Goal: Register for event/course

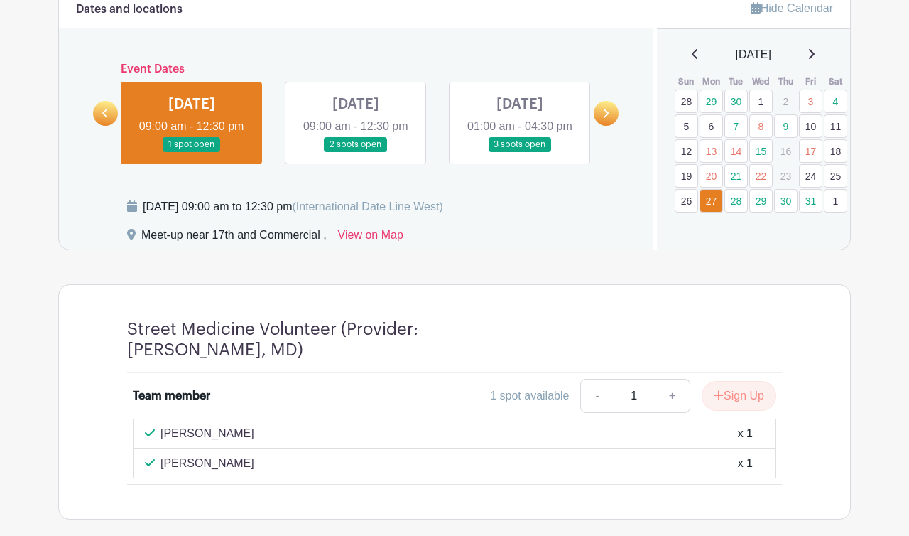
scroll to position [658, 0]
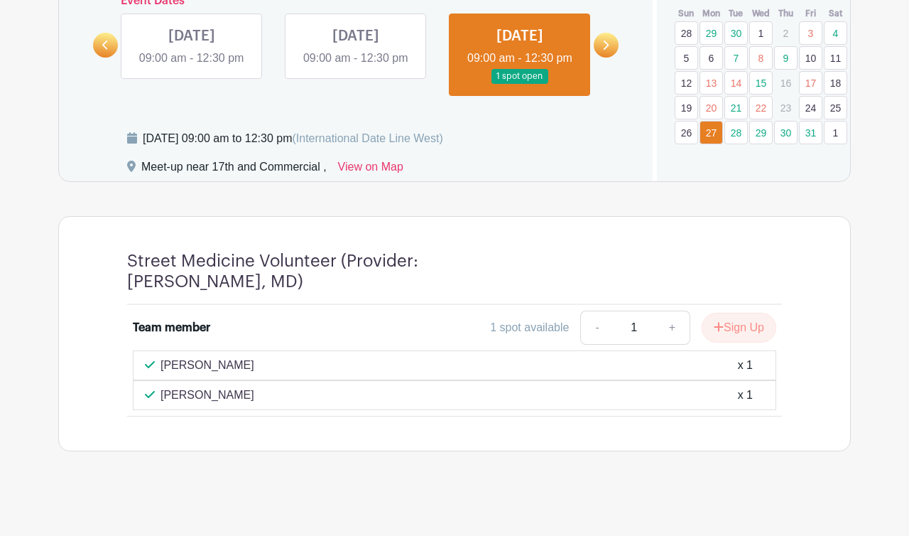
scroll to position [731, 0]
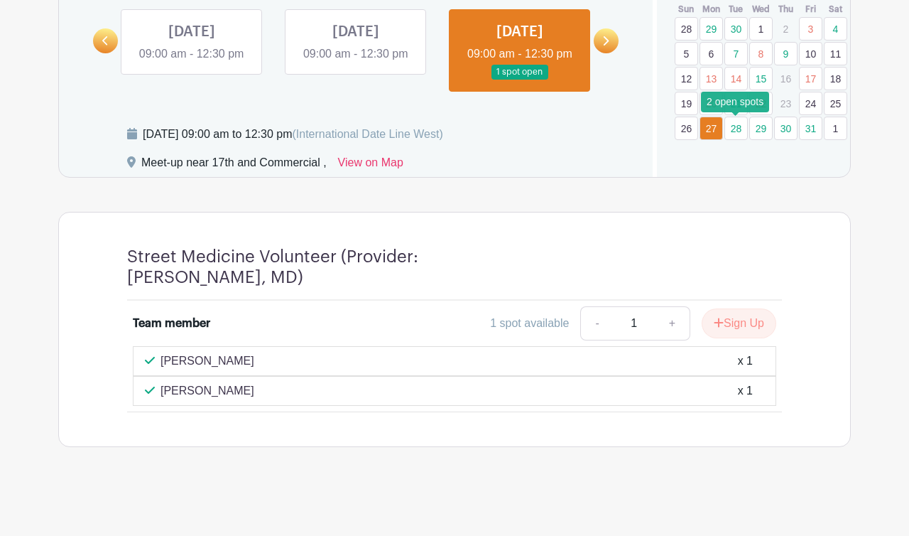
click at [734, 129] on link "28" at bounding box center [736, 128] width 23 height 23
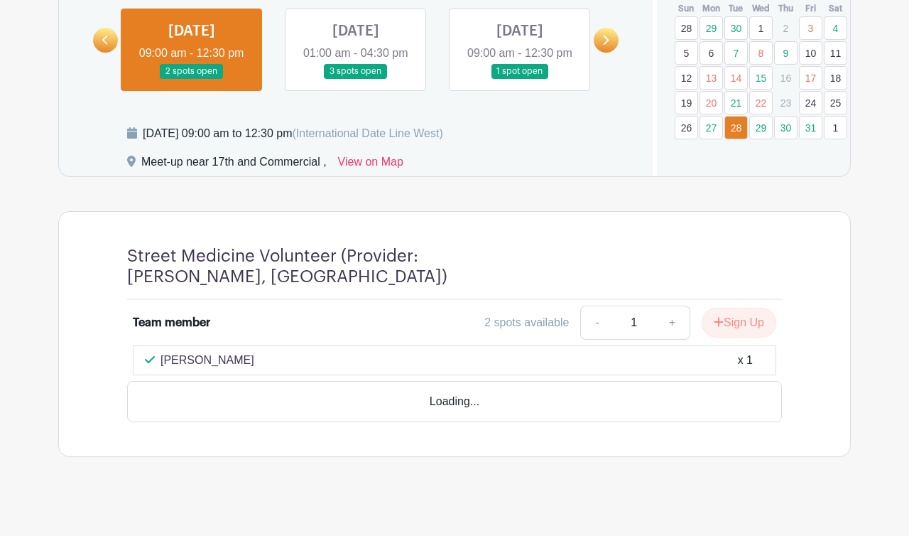
scroll to position [722, 0]
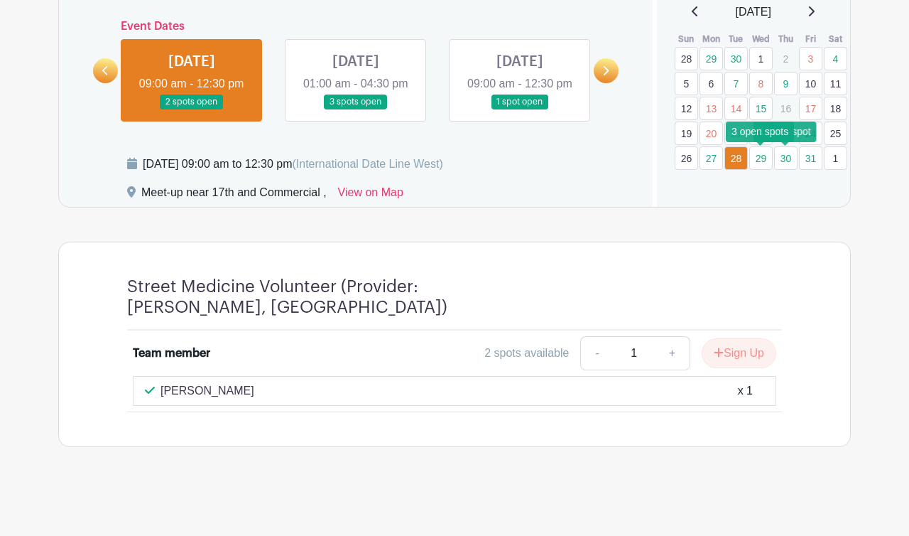
click at [760, 146] on link "29" at bounding box center [760, 157] width 23 height 23
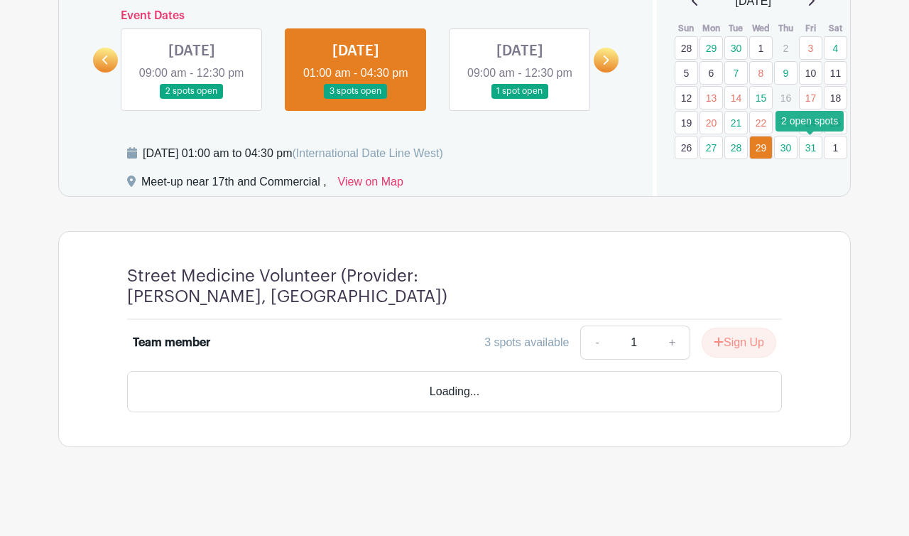
scroll to position [692, 0]
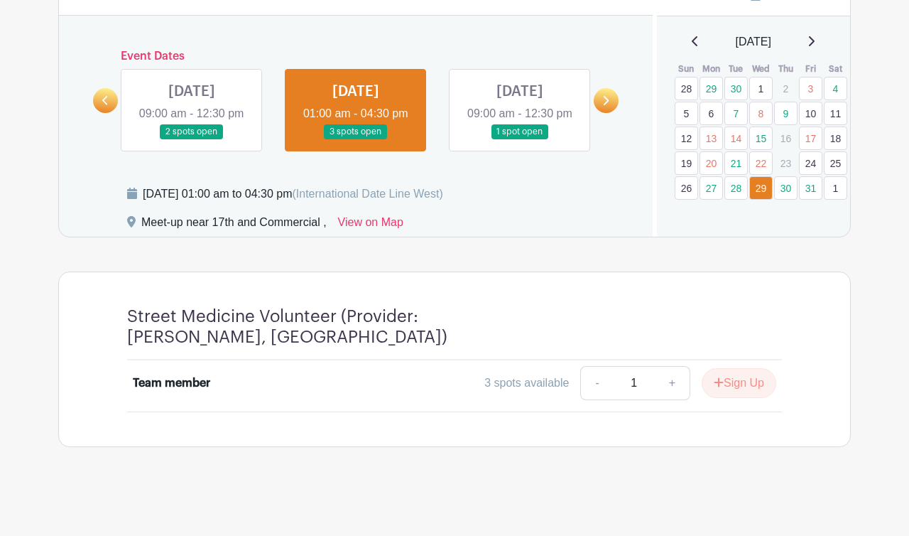
click at [809, 151] on link "24" at bounding box center [810, 162] width 23 height 23
click at [809, 176] on link "31" at bounding box center [810, 187] width 23 height 23
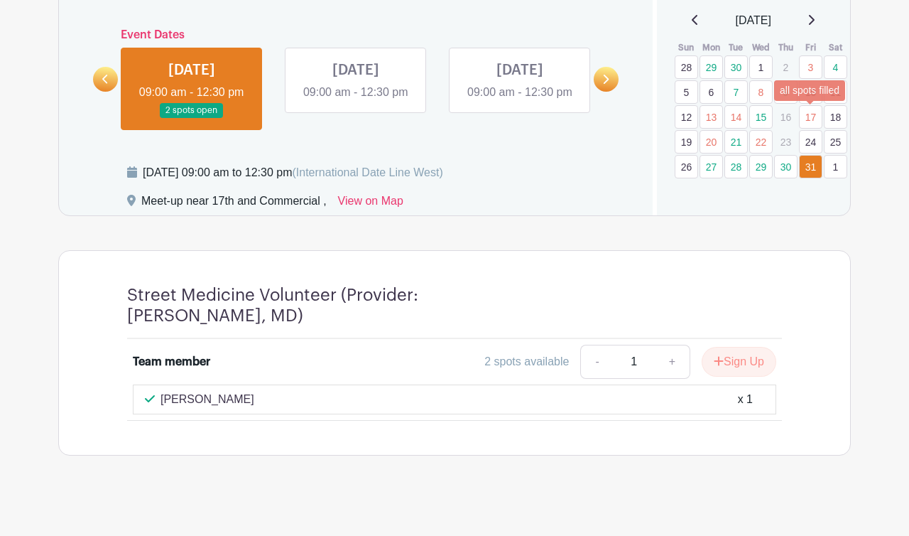
click at [814, 112] on link "17" at bounding box center [810, 116] width 23 height 23
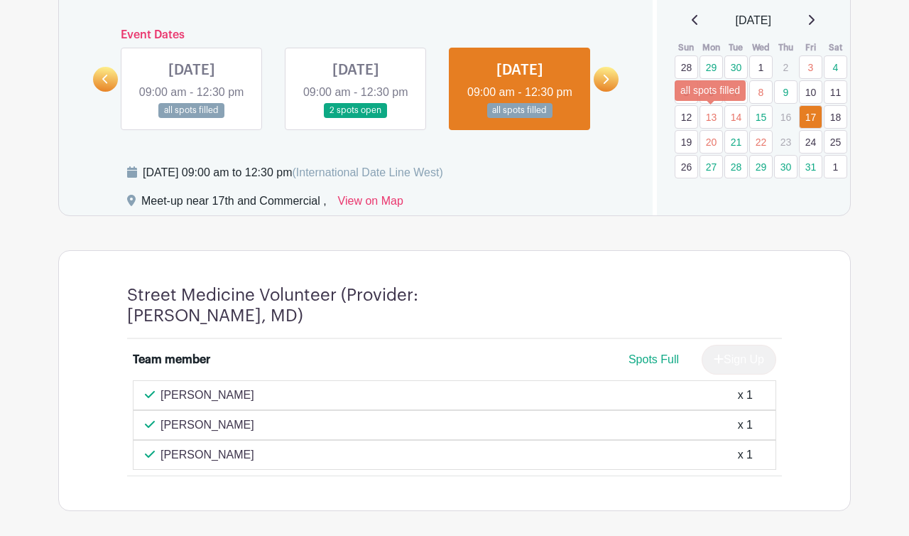
click at [713, 117] on link "13" at bounding box center [711, 116] width 23 height 23
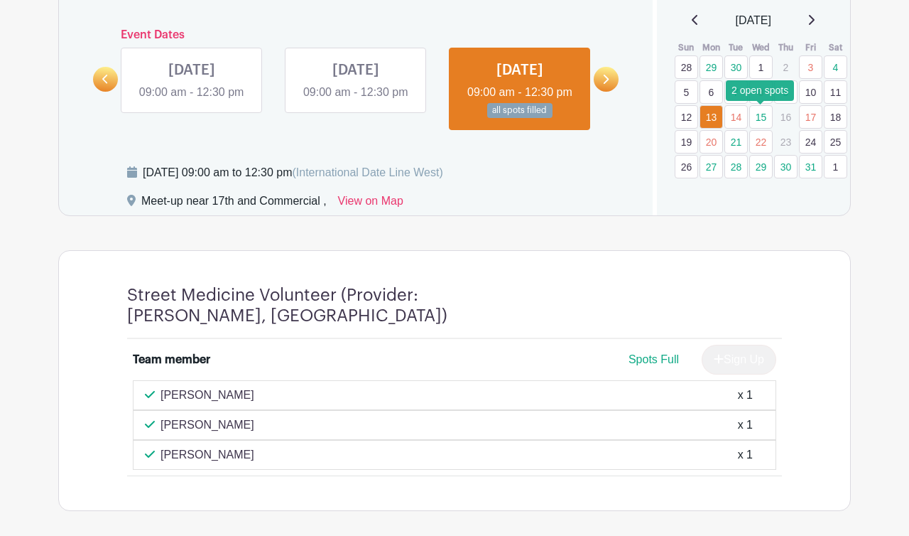
click at [762, 117] on link "15" at bounding box center [760, 116] width 23 height 23
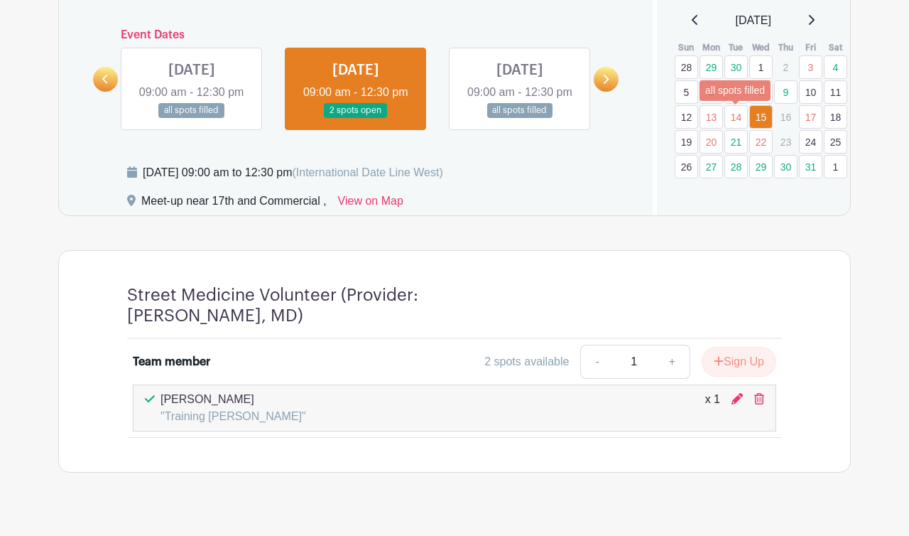
click at [744, 117] on link "14" at bounding box center [736, 116] width 23 height 23
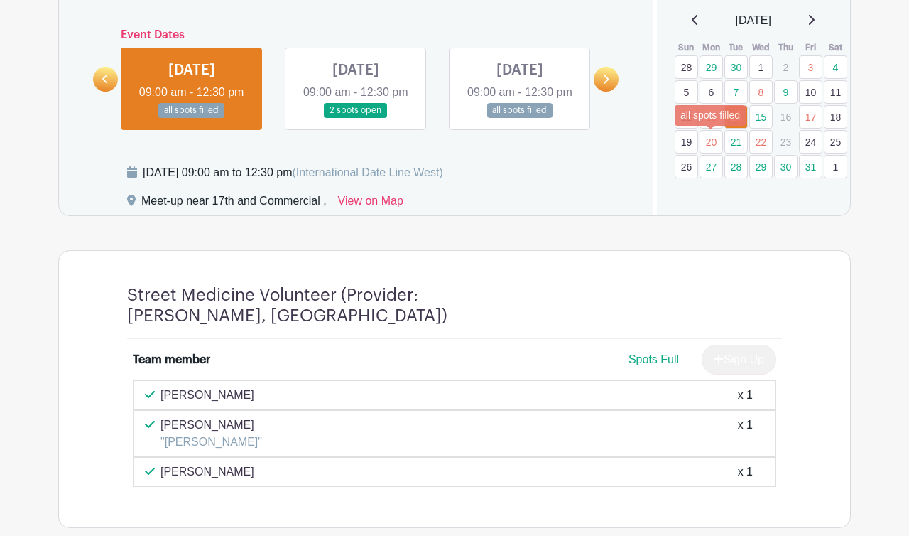
click at [716, 143] on link "20" at bounding box center [711, 141] width 23 height 23
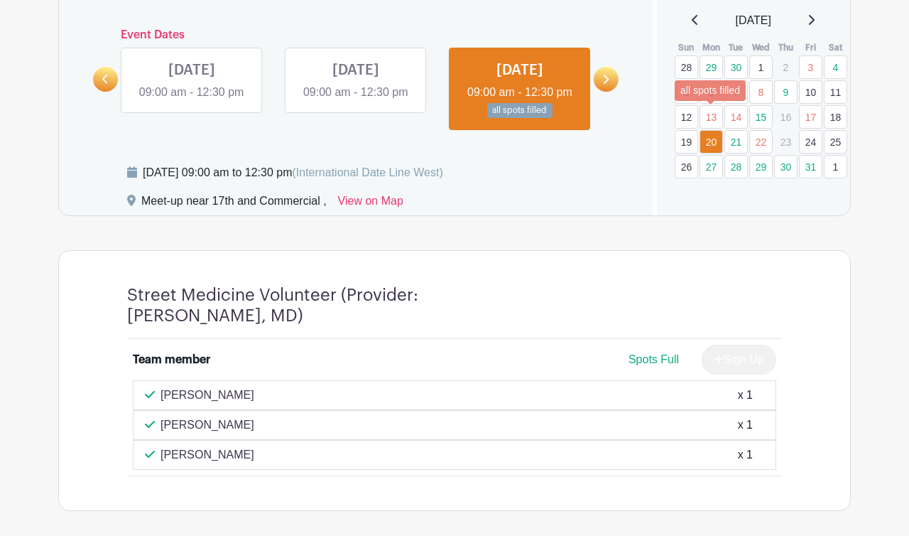
click at [720, 114] on link "13" at bounding box center [711, 116] width 23 height 23
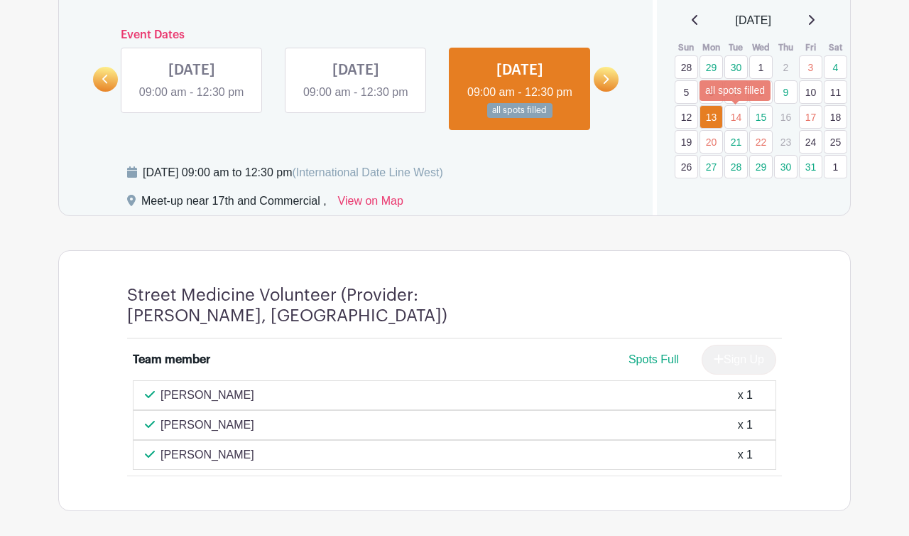
click at [745, 121] on link "14" at bounding box center [736, 116] width 23 height 23
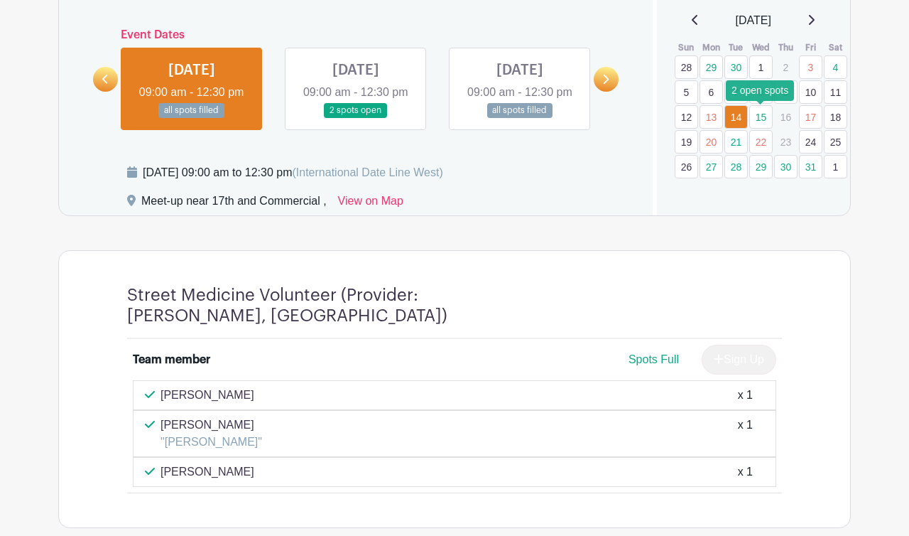
click at [764, 120] on link "15" at bounding box center [760, 116] width 23 height 23
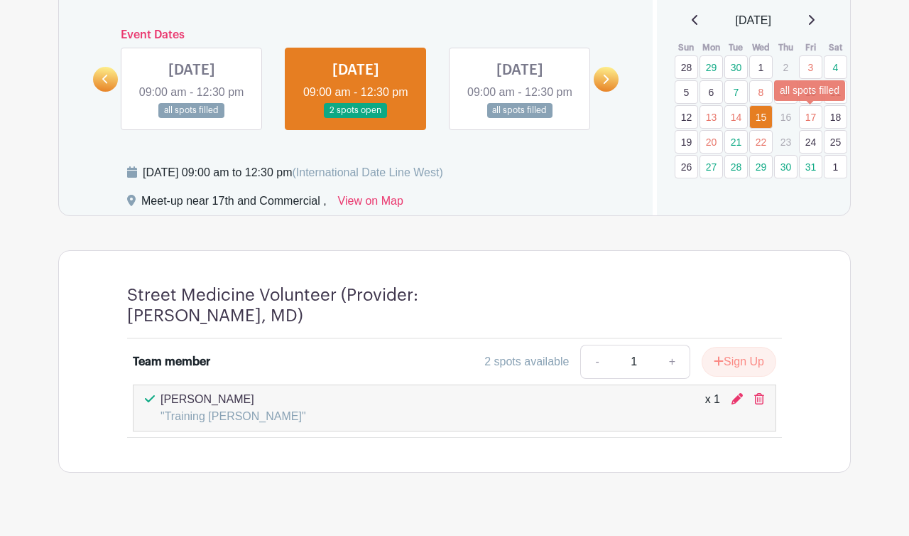
click at [813, 115] on link "17" at bounding box center [810, 116] width 23 height 23
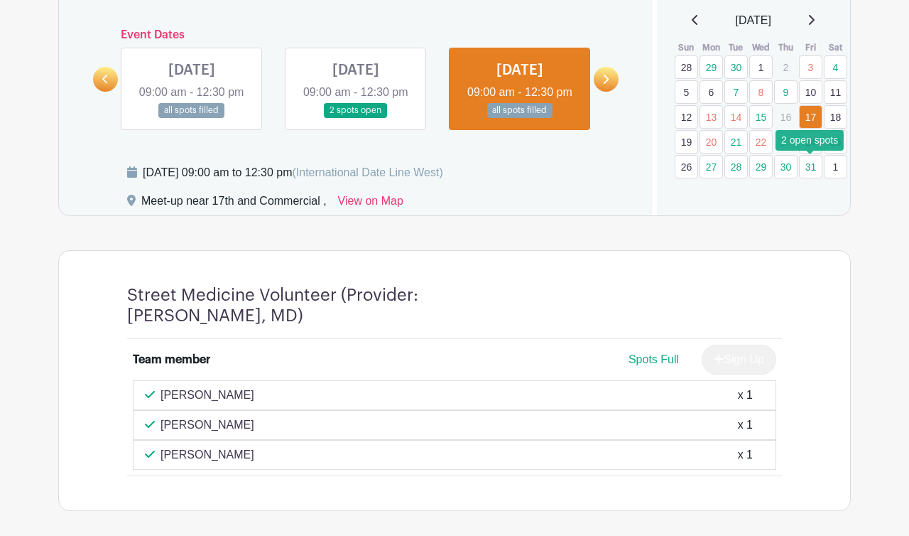
click at [812, 164] on link "31" at bounding box center [810, 166] width 23 height 23
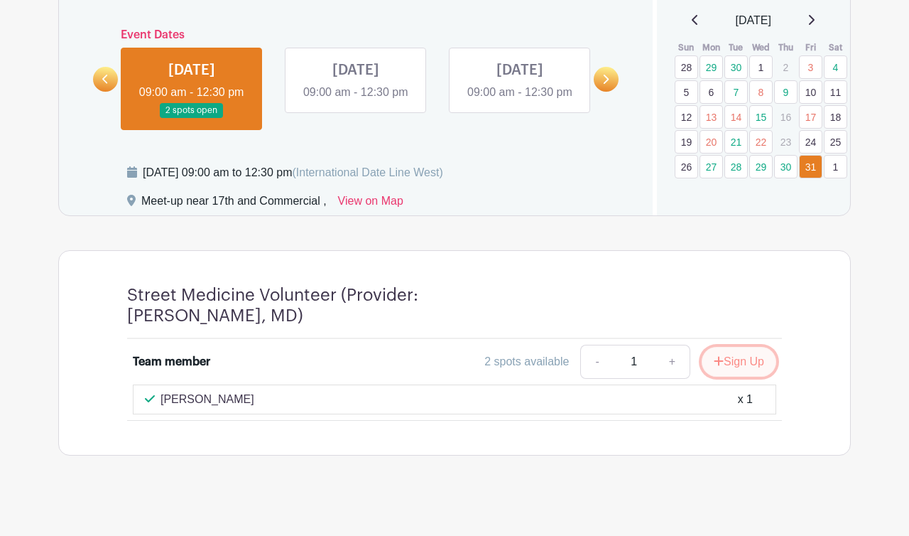
click at [740, 371] on button "Sign Up" at bounding box center [739, 362] width 75 height 30
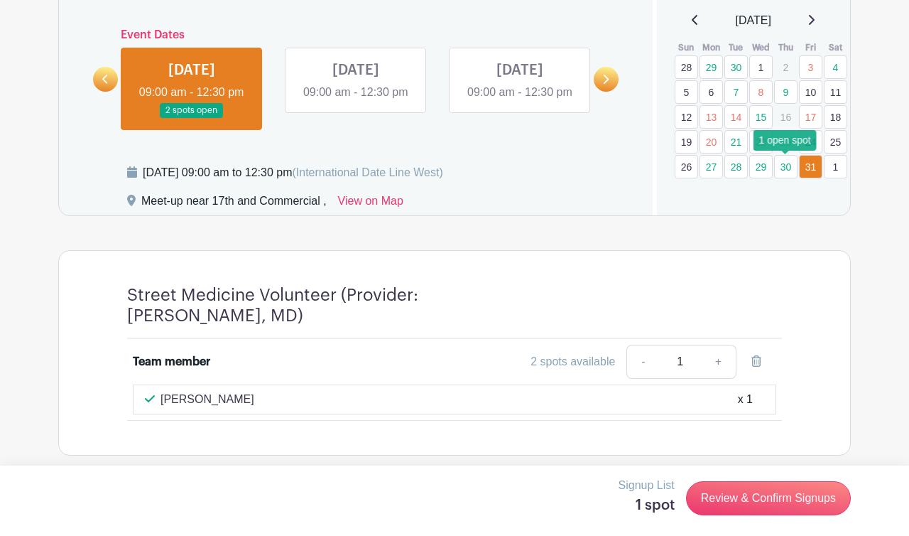
click at [787, 166] on link "30" at bounding box center [785, 166] width 23 height 23
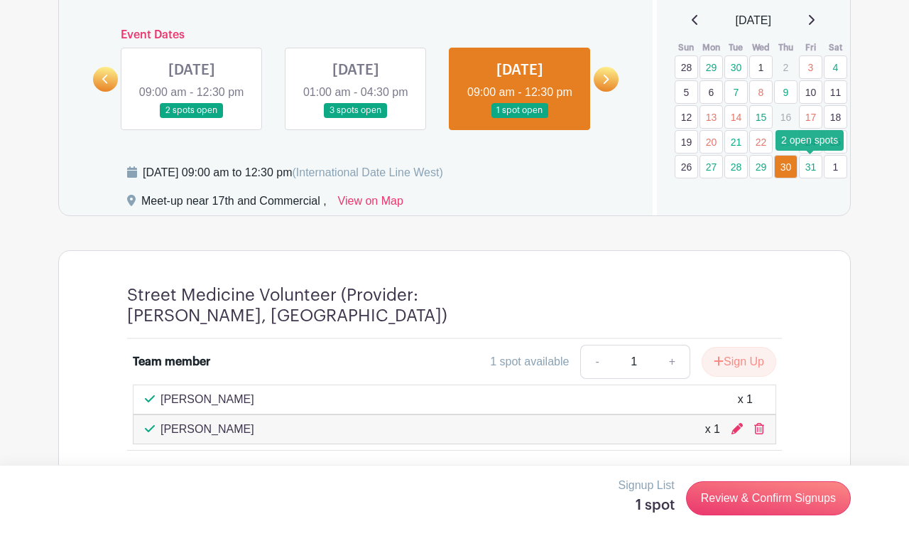
click at [813, 166] on link "31" at bounding box center [810, 166] width 23 height 23
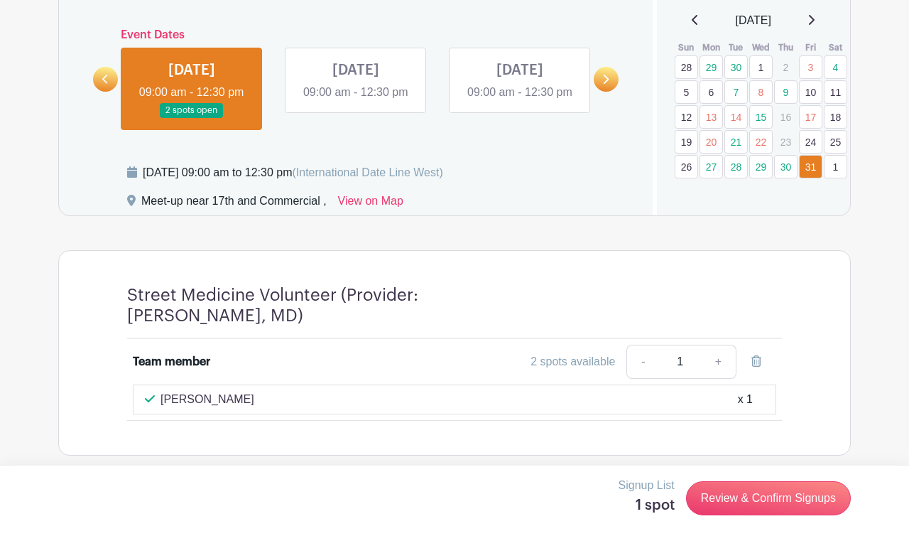
scroll to position [705, 0]
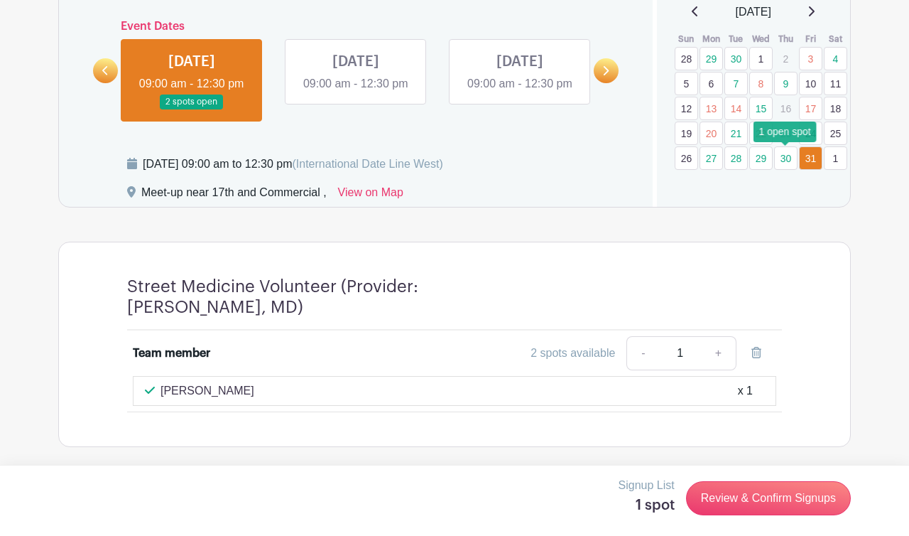
click at [792, 154] on link "30" at bounding box center [785, 157] width 23 height 23
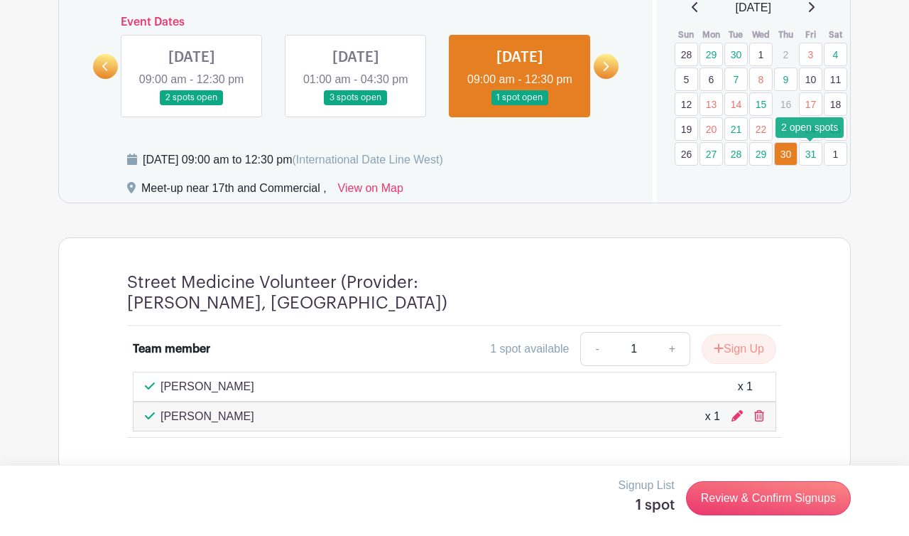
click at [808, 151] on link "31" at bounding box center [810, 153] width 23 height 23
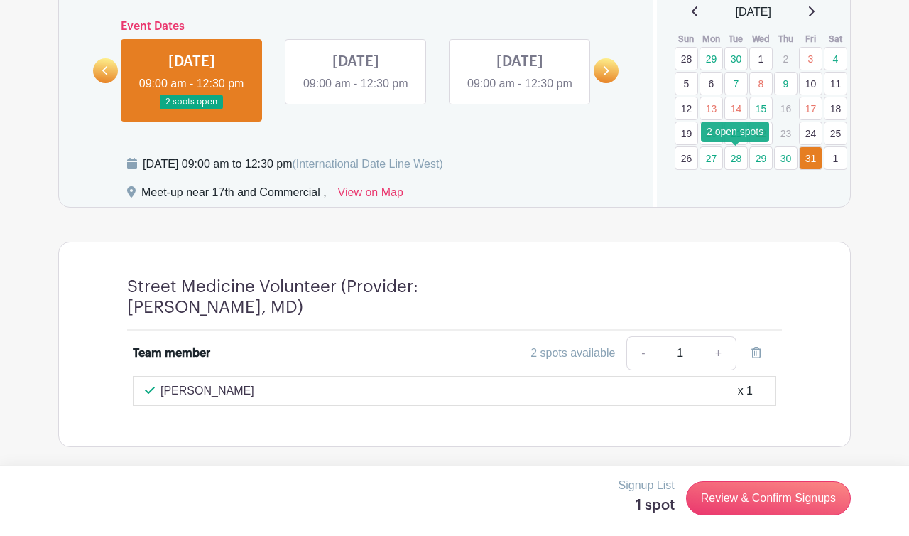
click at [733, 155] on link "28" at bounding box center [736, 157] width 23 height 23
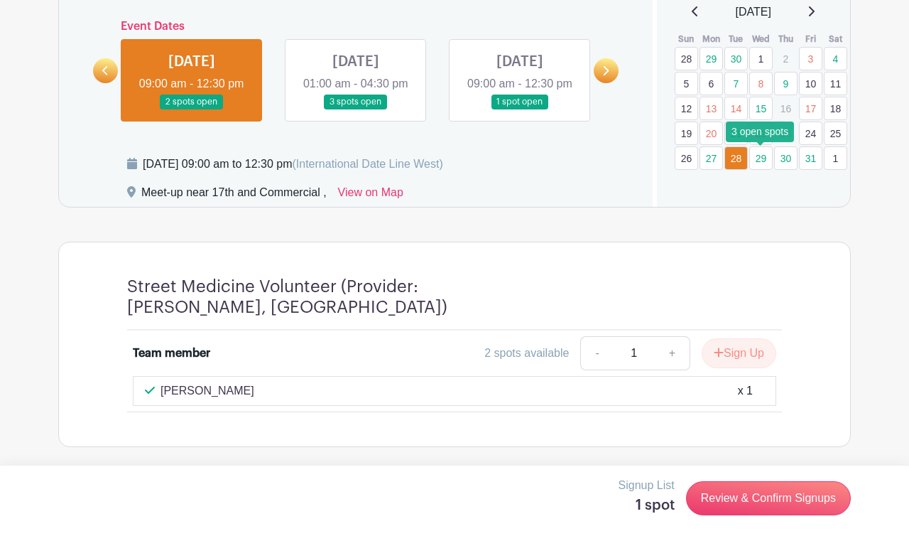
click at [761, 153] on link "29" at bounding box center [760, 157] width 23 height 23
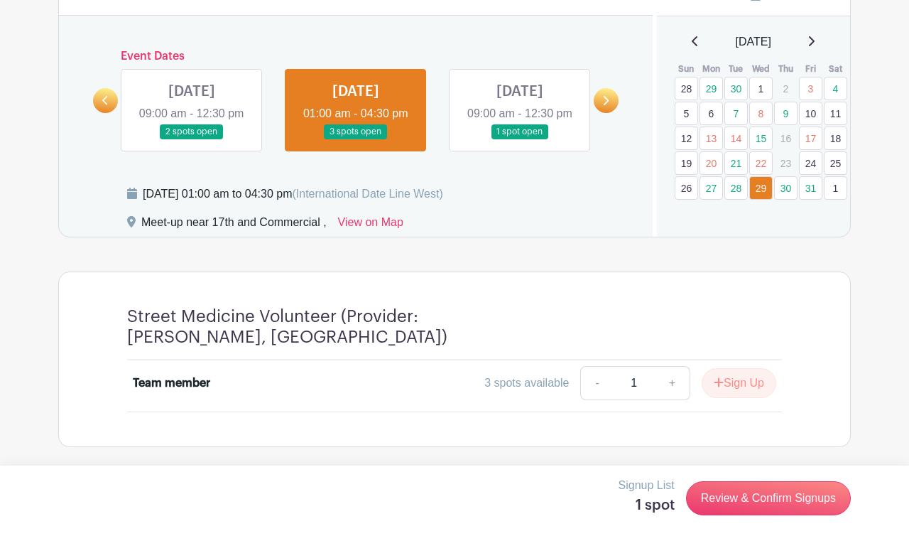
scroll to position [692, 0]
